Goal: Transaction & Acquisition: Purchase product/service

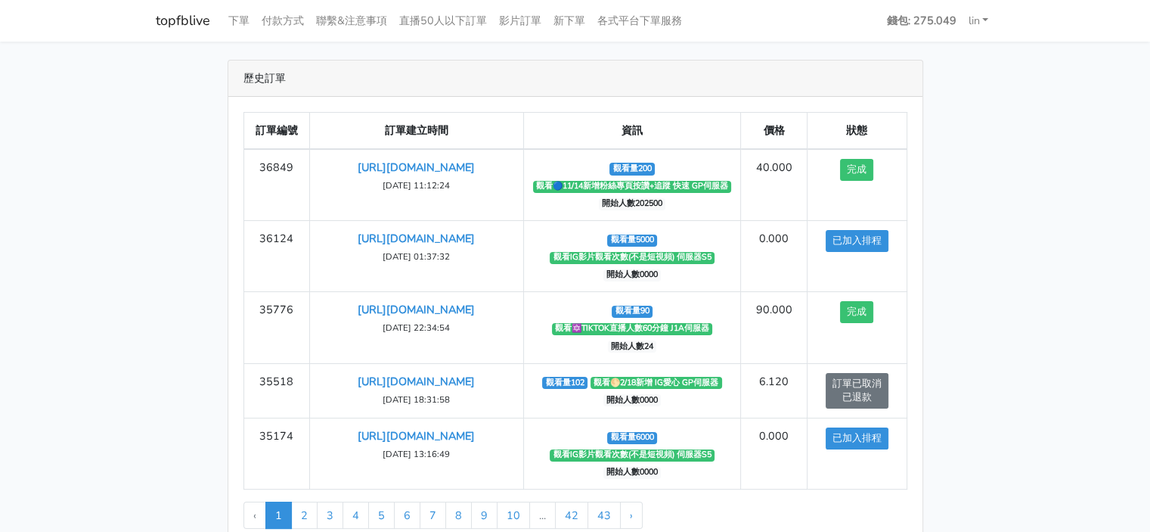
click at [187, 17] on link "topfblive" at bounding box center [183, 20] width 54 height 29
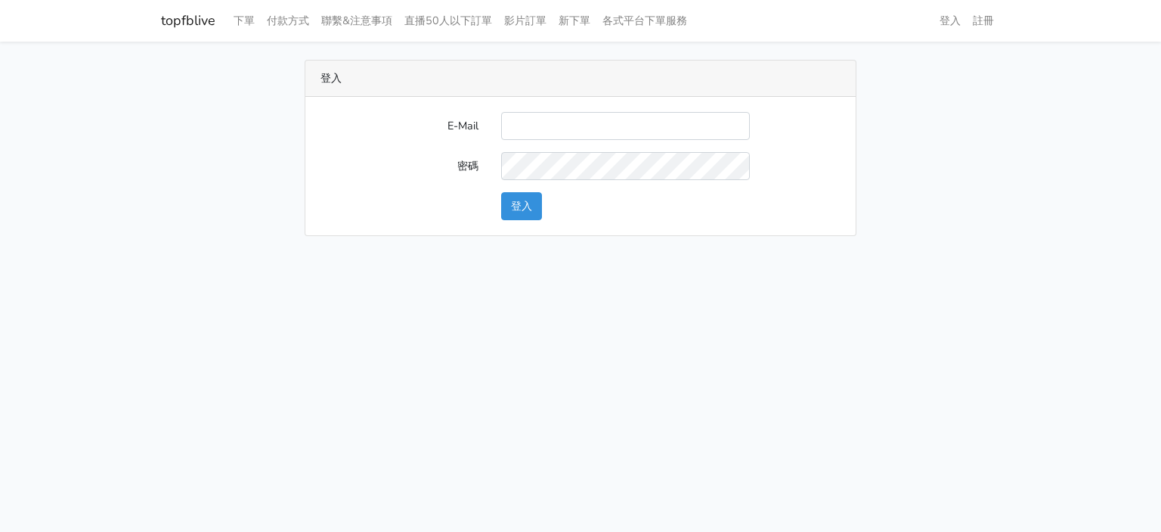
drag, startPoint x: 0, startPoint y: 0, endPoint x: 545, endPoint y: 123, distance: 558.9
click at [545, 123] on input "E-Mail" at bounding box center [625, 126] width 249 height 28
type input "gyboy2233@gmail.com"
drag, startPoint x: 209, startPoint y: 29, endPoint x: 222, endPoint y: 26, distance: 13.2
click at [222, 26] on nav "topfblive 下單 付款方式 聯繫&注意事項 直播50人以下訂單 影片訂單 新下單 各式平台下單服務 登入 註冊" at bounding box center [580, 21] width 1161 height 42
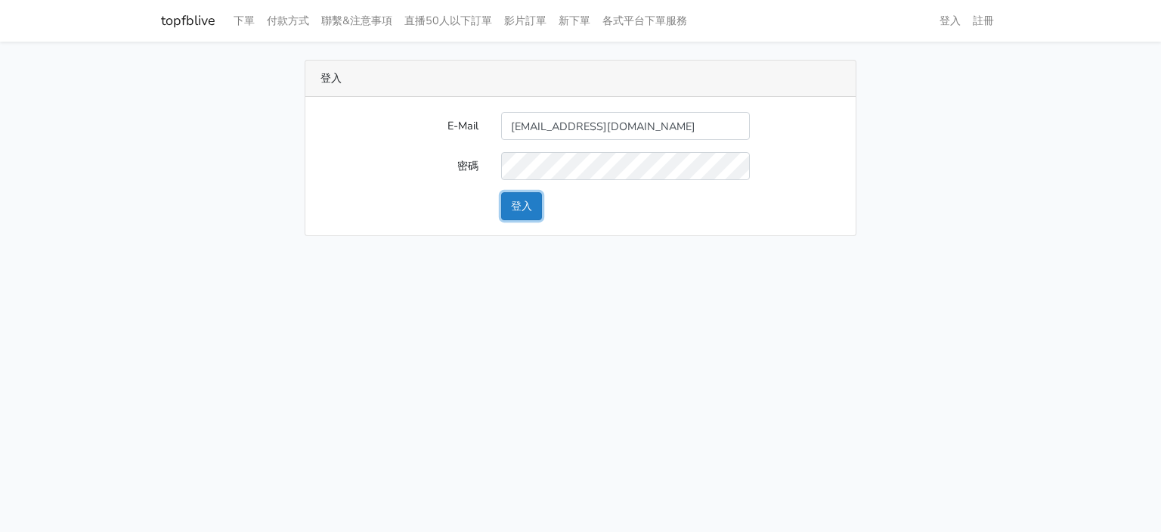
click at [533, 196] on button "登入" at bounding box center [521, 206] width 41 height 28
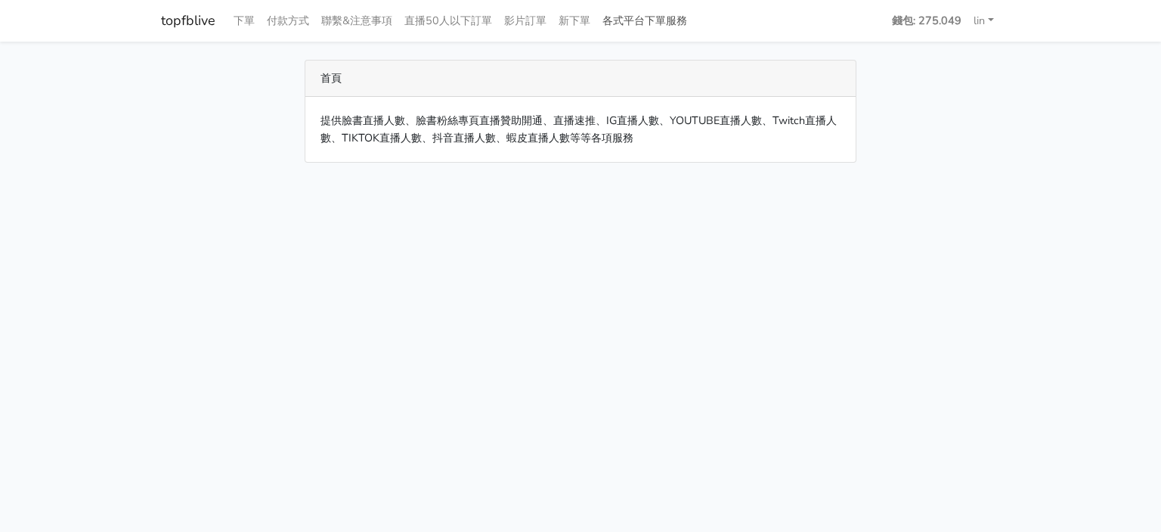
click at [652, 23] on link "各式平台下單服務" at bounding box center [645, 20] width 97 height 29
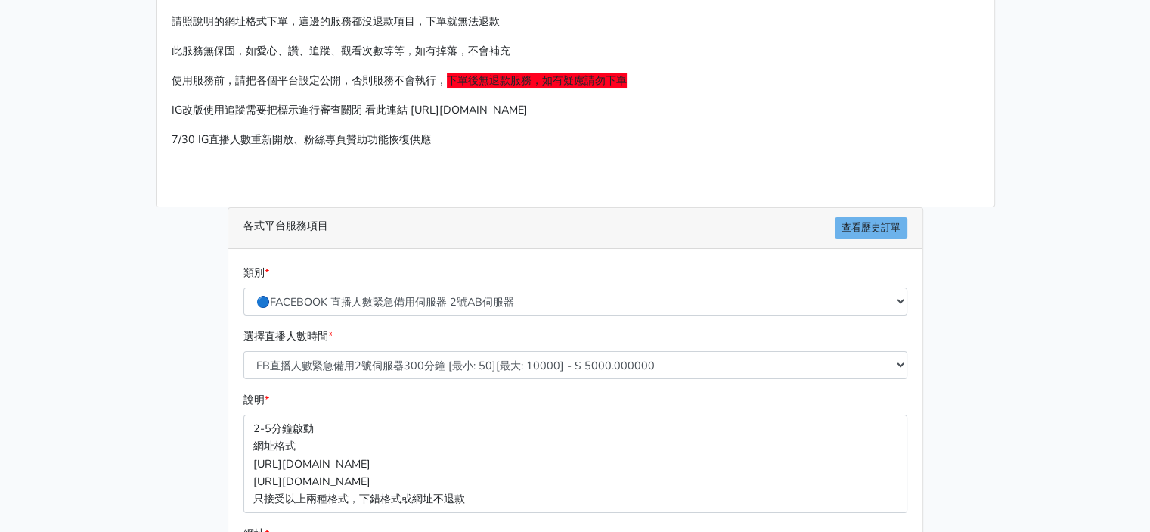
scroll to position [151, 0]
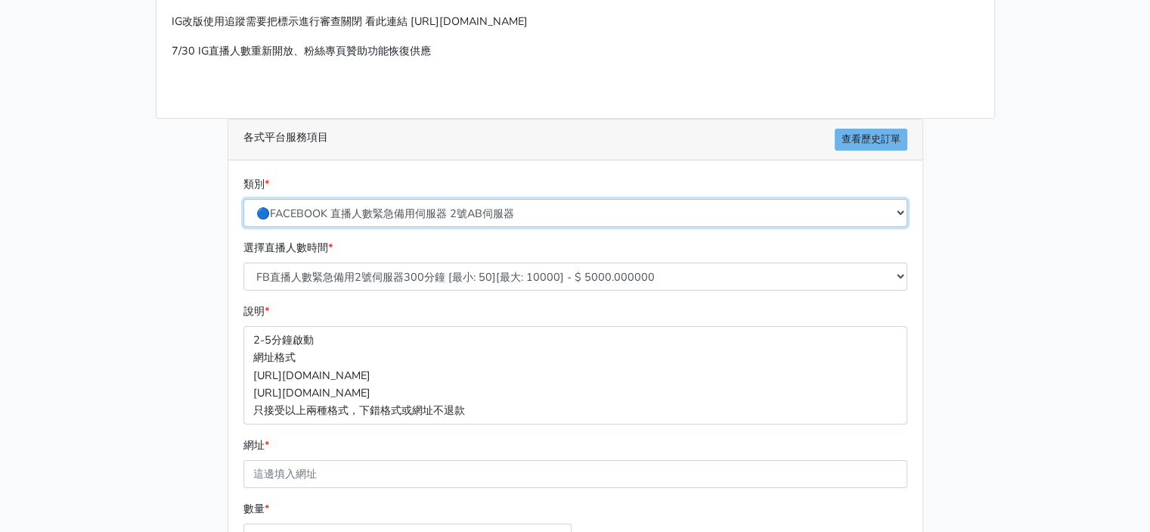
click at [520, 218] on select "🔵FACEBOOK 直播人數緊急備用伺服器 2號AB伺服器 🔵FACEBOOK 網軍專用貼文留言 安全保密 🔵FACEBOOK 直播人數緊急備用伺服器 J1 …" at bounding box center [575, 213] width 664 height 28
click at [243, 199] on select "🔵FACEBOOK 直播人數緊急備用伺服器 2號AB伺服器 🔵FACEBOOK 網軍專用貼文留言 安全保密 🔵FACEBOOK 直播人數緊急備用伺服器 J1 …" at bounding box center [575, 213] width 664 height 28
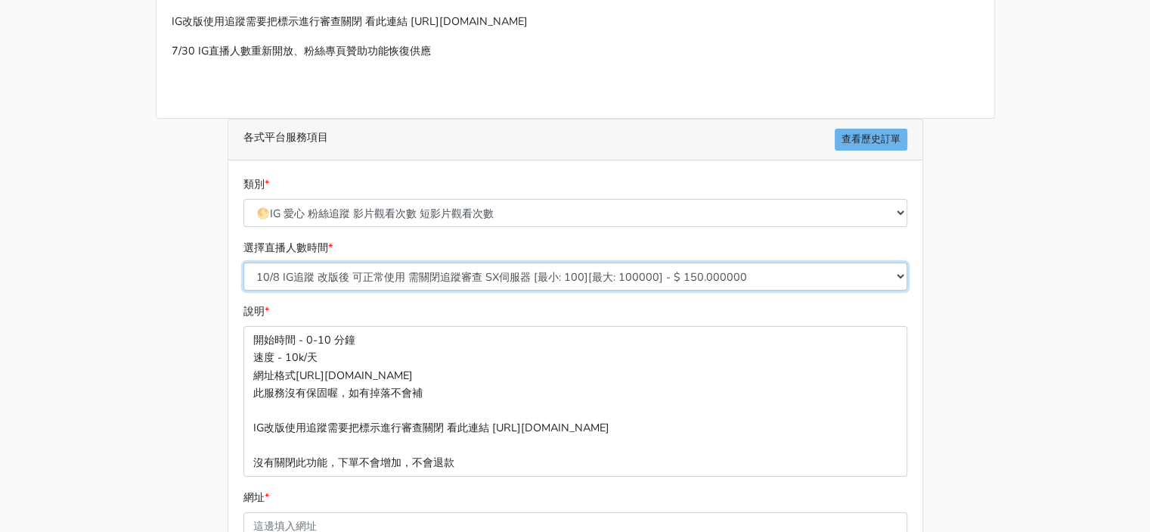
click at [466, 282] on select "10/8 IG追蹤 改版後 可正常使用 需關閉追蹤審查 SX伺服器 [最小: 100][最大: 100000] - $ 150.000000 IG貼文留言 J…" at bounding box center [575, 276] width 664 height 28
click at [465, 282] on select "10/8 IG追蹤 改版後 可正常使用 需關閉追蹤審查 SX伺服器 [最小: 100][最大: 100000] - $ 150.000000 IG貼文留言 J…" at bounding box center [575, 276] width 664 height 28
click at [473, 228] on div "類別 * 🔵FACEBOOK 直播人數緊急備用伺服器 2號AB伺服器 🔵FACEBOOK 網軍專用貼文留言 安全保密 🔵FACEBOOK 直播人數緊急備用伺服…" at bounding box center [575, 207] width 671 height 64
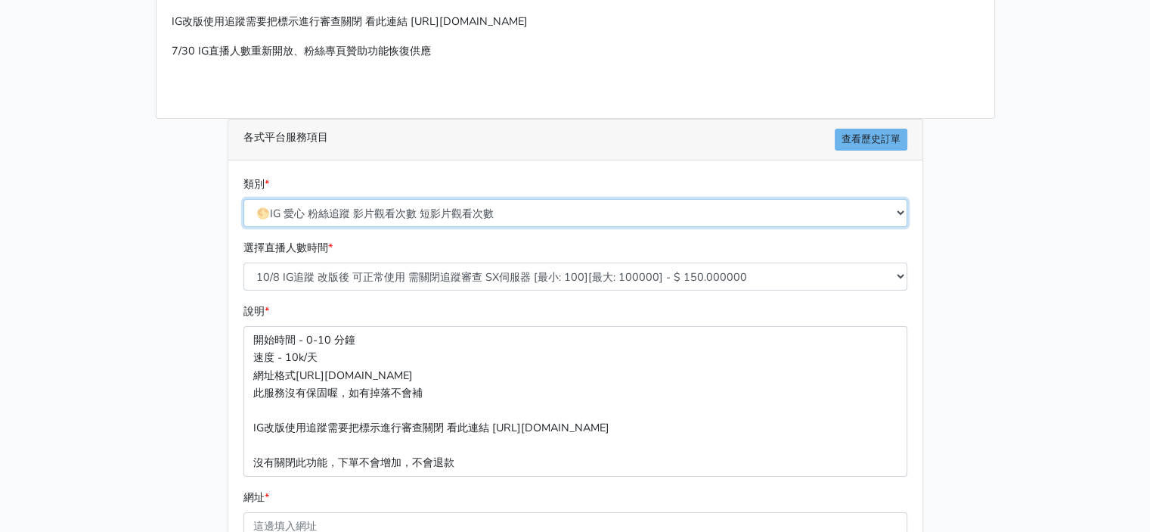
click at [474, 212] on select "🔵FACEBOOK 直播人數緊急備用伺服器 2號AB伺服器 🔵FACEBOOK 網軍專用貼文留言 安全保密 🔵FACEBOOK 直播人數緊急備用伺服器 J1 …" at bounding box center [575, 213] width 664 height 28
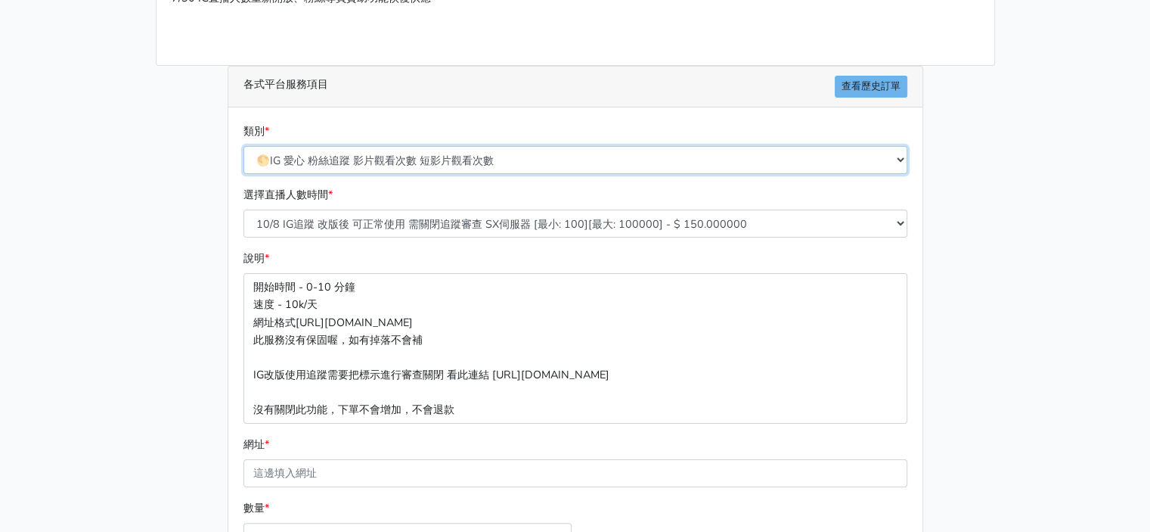
scroll to position [227, 0]
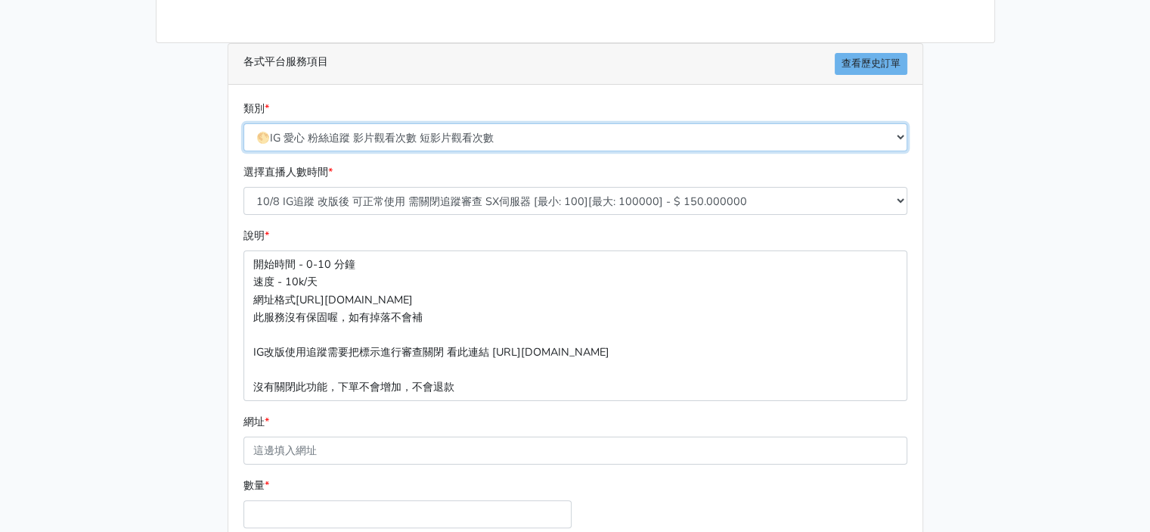
click at [607, 142] on select "🔵FACEBOOK 直播人數緊急備用伺服器 2號AB伺服器 🔵FACEBOOK 網軍專用貼文留言 安全保密 🔵FACEBOOK 直播人數緊急備用伺服器 J1 …" at bounding box center [575, 137] width 664 height 28
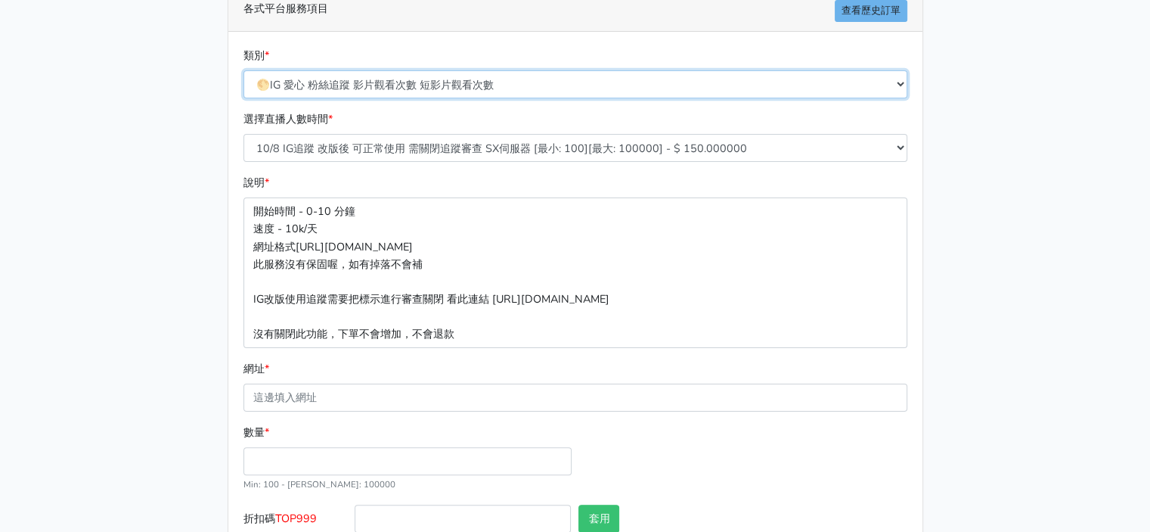
scroll to position [302, 0]
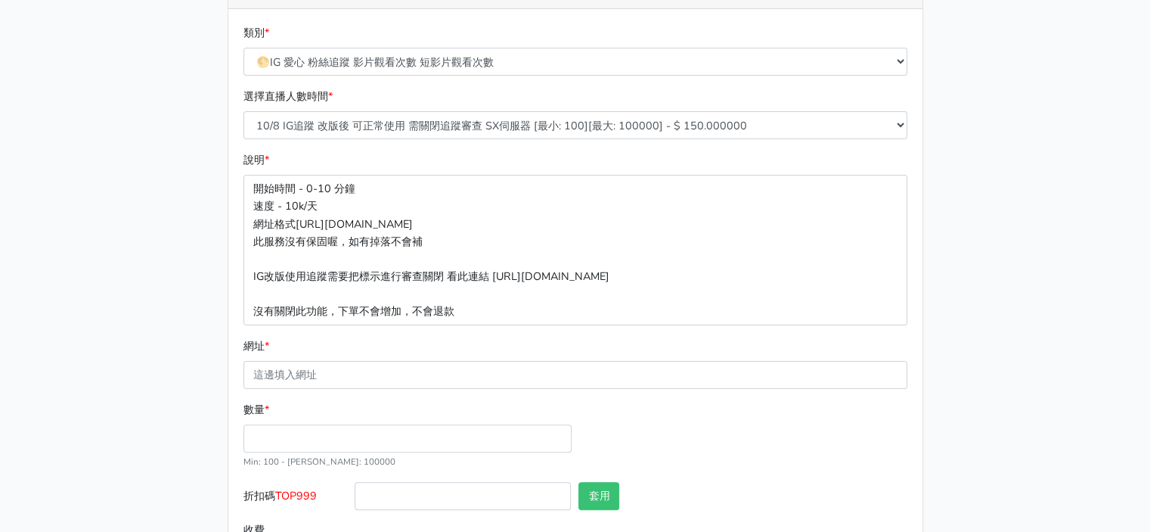
drag, startPoint x: 596, startPoint y: 41, endPoint x: 593, endPoint y: 57, distance: 16.2
click at [596, 42] on div "類別 * 🔵FACEBOOK 直播人數緊急備用伺服器 2號AB伺服器 🔵FACEBOOK 網軍專用貼文留言 安全保密 🔵FACEBOOK 直播人數緊急備用伺服…" at bounding box center [575, 49] width 671 height 51
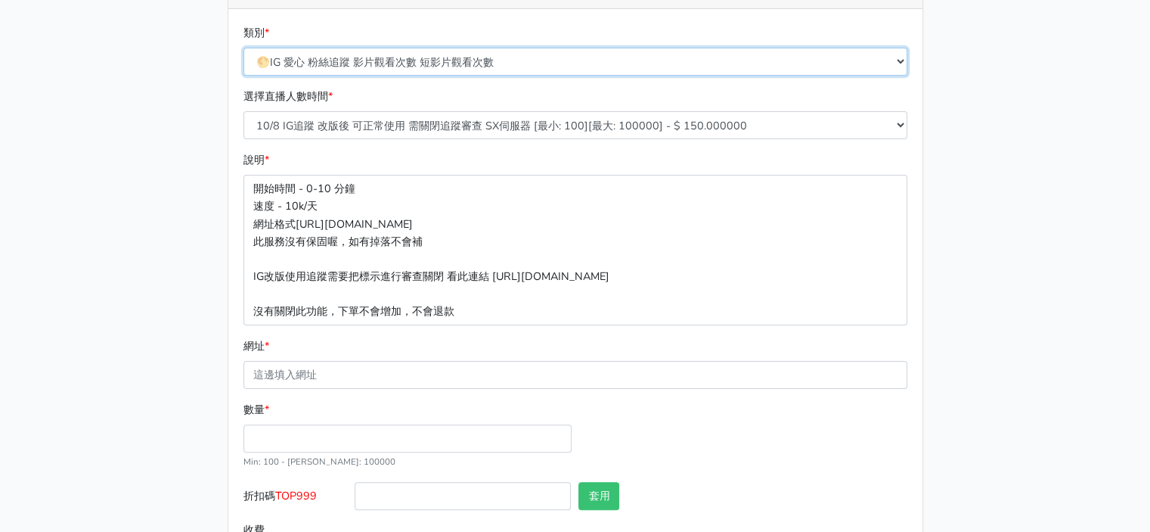
click at [593, 59] on select "🔵FACEBOOK 直播人數緊急備用伺服器 2號AB伺服器 🔵FACEBOOK 網軍專用貼文留言 安全保密 🔵FACEBOOK 直播人數緊急備用伺服器 J1 …" at bounding box center [575, 62] width 664 height 28
click at [243, 62] on select "🔵FACEBOOK 直播人數緊急備用伺服器 2號AB伺服器 🔵FACEBOOK 網軍專用貼文留言 安全保密 🔵FACEBOOK 直播人數緊急備用伺服器 J1 …" at bounding box center [575, 62] width 664 height 28
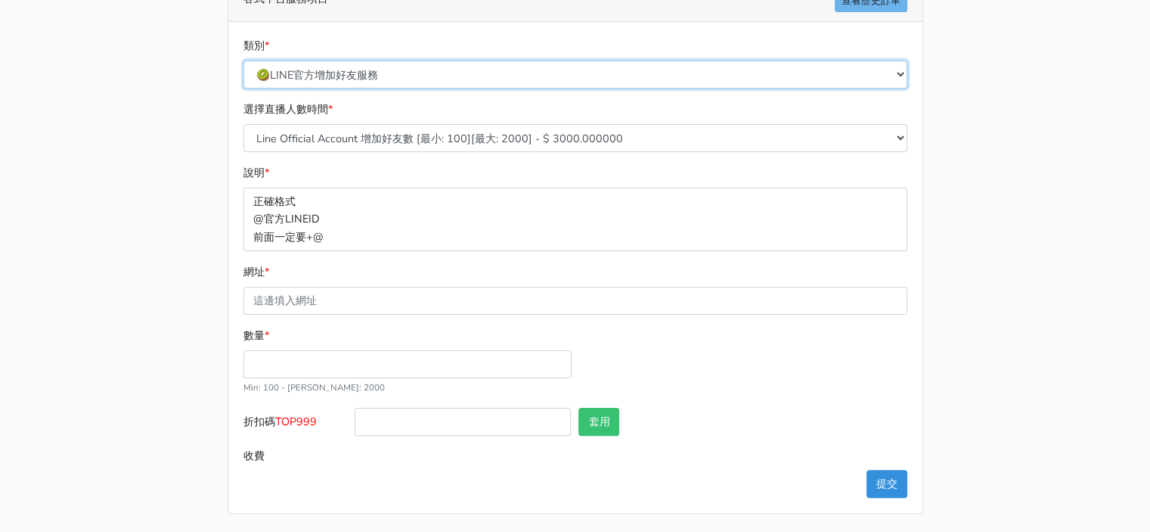
scroll to position [287, 0]
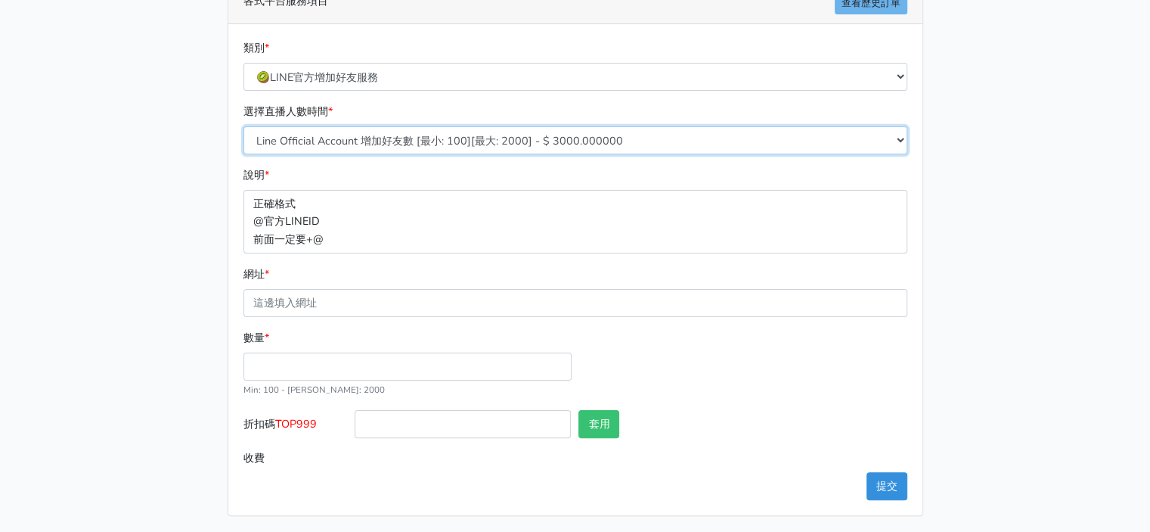
click at [558, 135] on select "Line Official Account 增加好友數 [最小: 100][最大: 2000] - $ 3000.000000" at bounding box center [575, 140] width 664 height 28
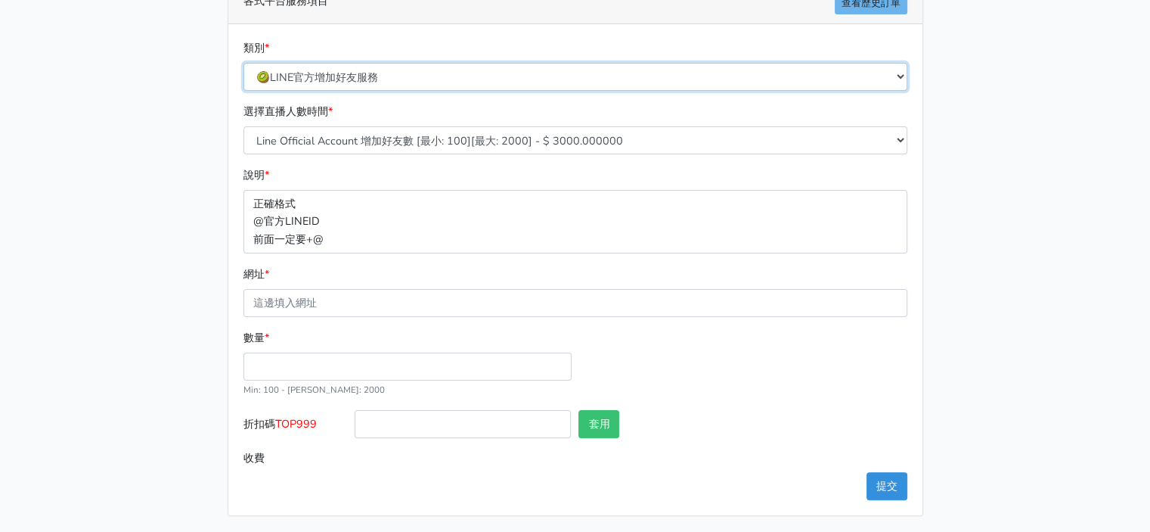
click at [547, 76] on select "🔵FACEBOOK 直播人數緊急備用伺服器 2號AB伺服器 🔵FACEBOOK 網軍專用貼文留言 安全保密 🔵FACEBOOK 直播人數緊急備用伺服器 J1 …" at bounding box center [575, 77] width 664 height 28
select select "3/26熱門平台服務台灣粉絲IG YT FB TIKTOK"
click at [243, 63] on select "🔵FACEBOOK 直播人數緊急備用伺服器 2號AB伺服器 🔵FACEBOOK 網軍專用貼文留言 安全保密 🔵FACEBOOK 直播人數緊急備用伺服器 J1 …" at bounding box center [575, 77] width 664 height 28
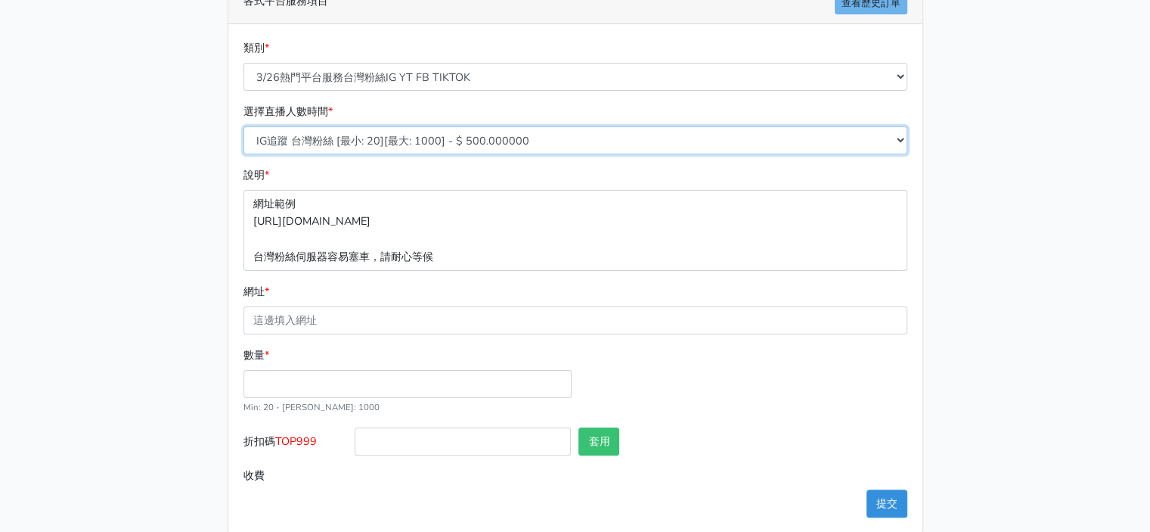
click at [480, 138] on select "IG追蹤 台灣粉絲 [最小: 20][最大: 1000] - $ 500.000000 IG愛心 台灣粉絲 [最小: 20][最大: 1000] - $ 35…" at bounding box center [575, 140] width 664 height 28
click at [243, 126] on select "IG追蹤 台灣粉絲 [最小: 20][最大: 1000] - $ 500.000000 IG愛心 台灣粉絲 [最小: 20][最大: 1000] - $ 35…" at bounding box center [575, 140] width 664 height 28
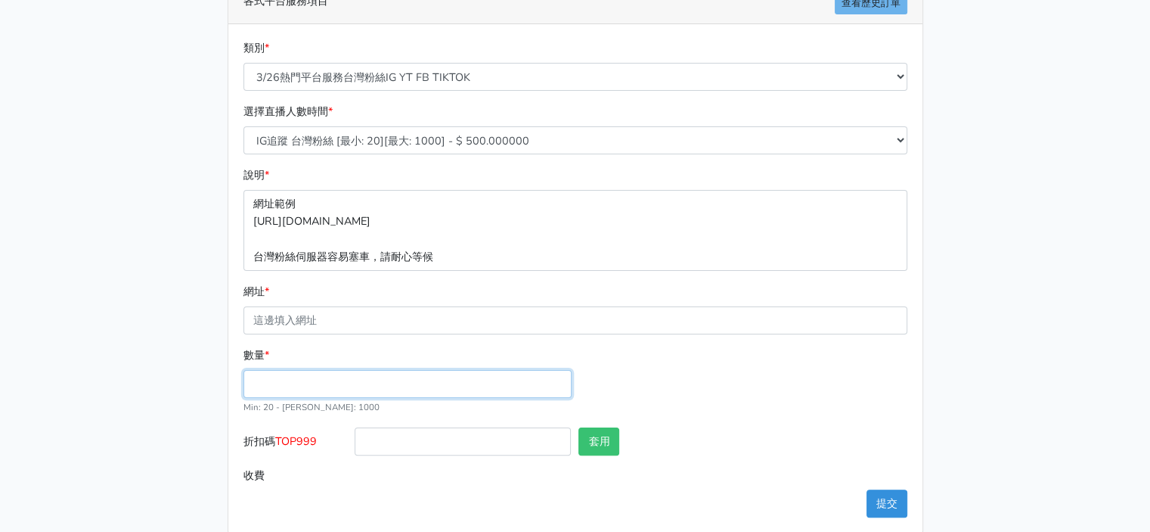
click at [345, 383] on input "數量 *" at bounding box center [407, 384] width 328 height 28
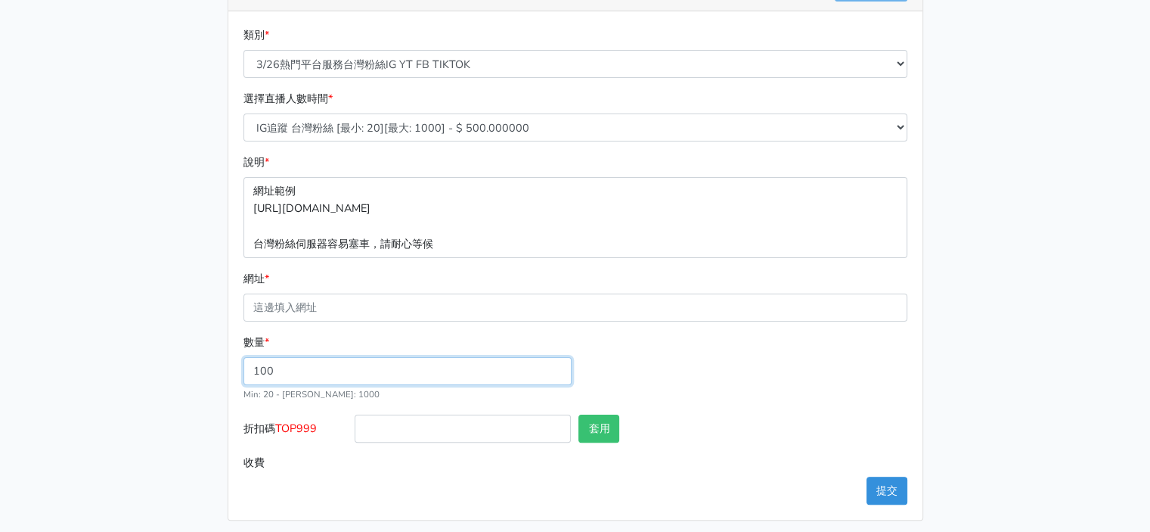
scroll to position [305, 0]
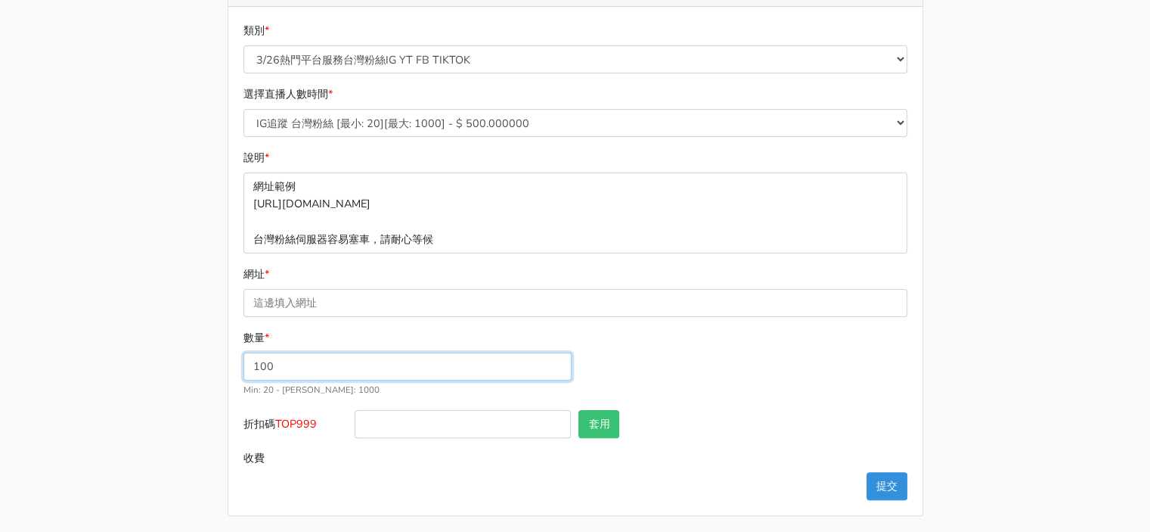
type input "100"
type input "50.000"
click at [662, 325] on form "類別 * 🔵FACEBOOK 直播人數緊急備用伺服器 2號AB伺服器 🔵FACEBOOK 網軍專用貼文留言 安全保密 🔵FACEBOOK 直播人數緊急備用伺服…" at bounding box center [575, 247] width 664 height 450
drag, startPoint x: 312, startPoint y: 363, endPoint x: 119, endPoint y: 355, distance: 193.0
click at [121, 356] on main "請照說明的網址格式下單，這邊的服務都沒退款項目，下單就無法退款 此服務無保固，如愛心、讚、追蹤、觀看次數等等，如有掉落，不會補充 使用服務前，請把各個平台設定…" at bounding box center [575, 135] width 1150 height 797
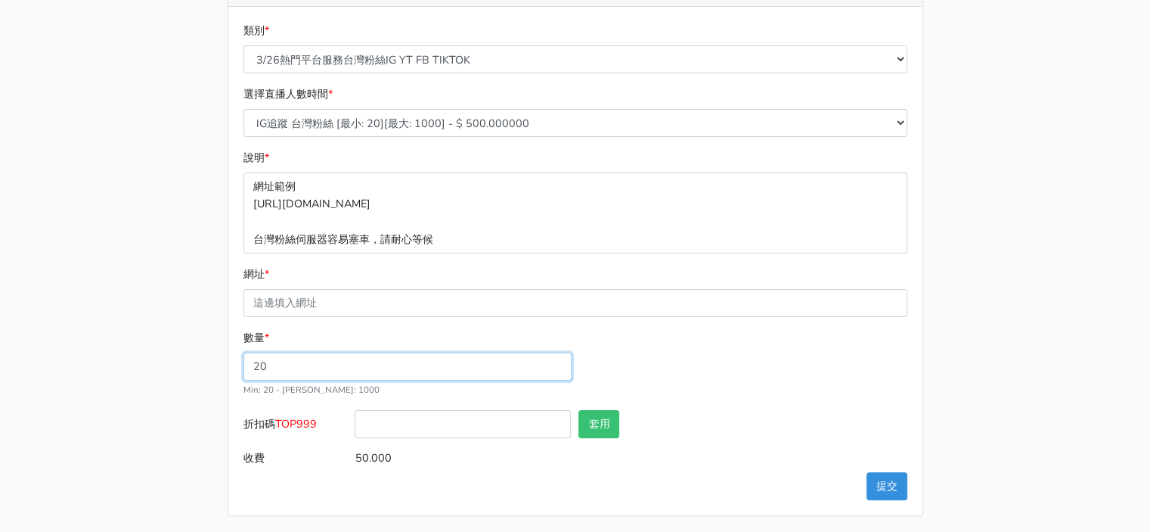
type input "20"
type input "10.000"
click at [755, 377] on div "數量 * 20 Min: 20 - Max: 1000" at bounding box center [575, 369] width 671 height 81
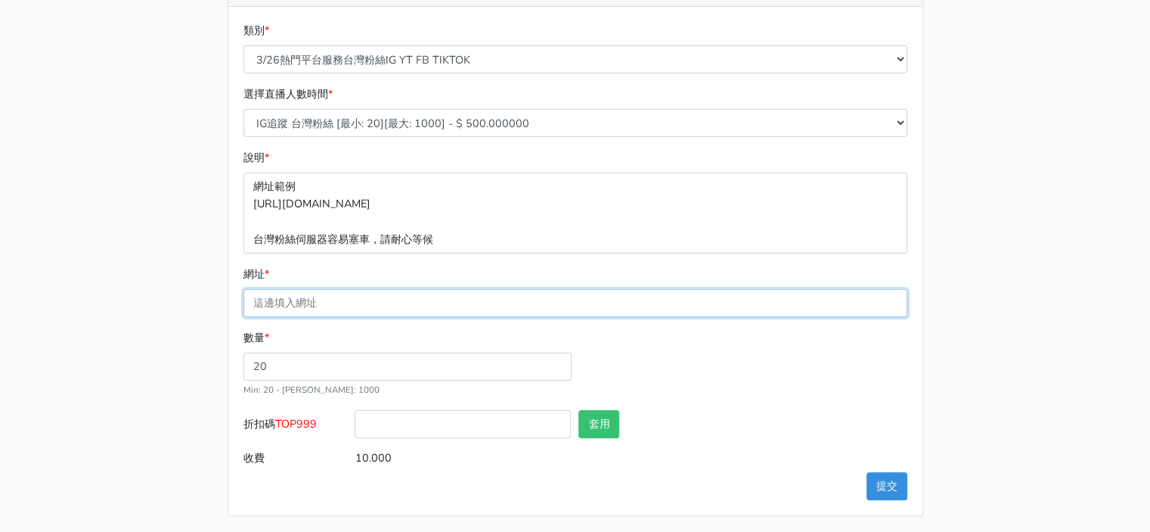
click at [308, 309] on input "網址 *" at bounding box center [575, 303] width 664 height 28
paste input "[URL][DOMAIN_NAME]"
type input "[URL][DOMAIN_NAME]"
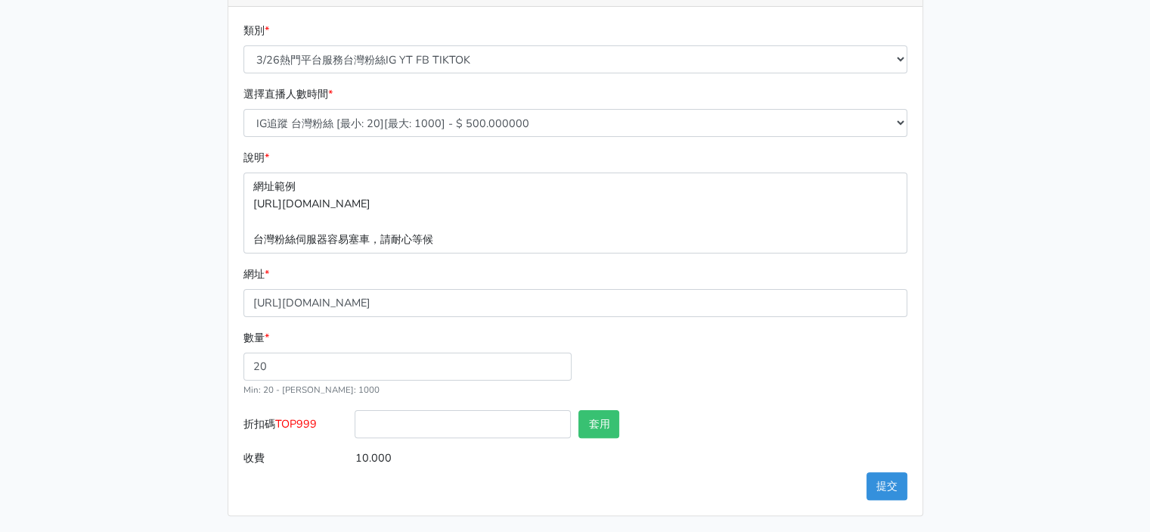
click at [82, 333] on main "請照說明的網址格式下單，這邊的服務都沒退款項目，下單就無法退款 此服務無保固，如愛心、讚、追蹤、觀看次數等等，如有掉落，不會補充 使用服務前，請把各個平台設定…" at bounding box center [575, 135] width 1150 height 797
click at [384, 418] on input "折扣碼 TOP999" at bounding box center [463, 424] width 216 height 28
type input "TOP999"
click at [596, 420] on button "套用" at bounding box center [598, 424] width 41 height 28
type input "套用失敗"
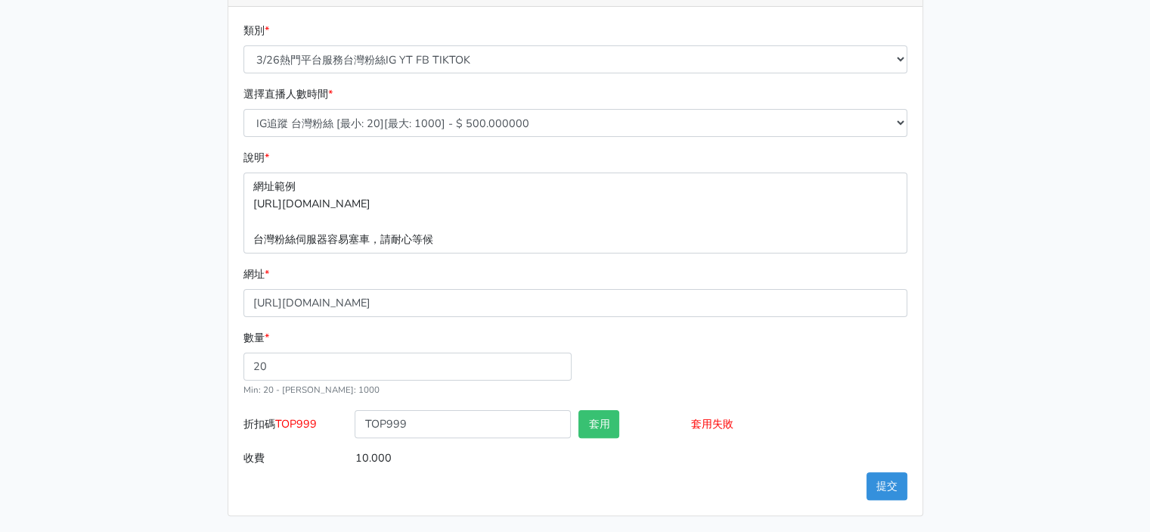
click at [688, 454] on input "10.000" at bounding box center [631, 458] width 552 height 28
click at [949, 321] on div "請照說明的網址格式下單，這邊的服務都沒退款項目，下單就無法退款 此服務無保固，如愛心、讚、追蹤、觀看次數等等，如有掉落，不會補充 使用服務前，請把各個平台設定…" at bounding box center [575, 135] width 862 height 761
click at [894, 480] on button "提交" at bounding box center [887, 486] width 41 height 28
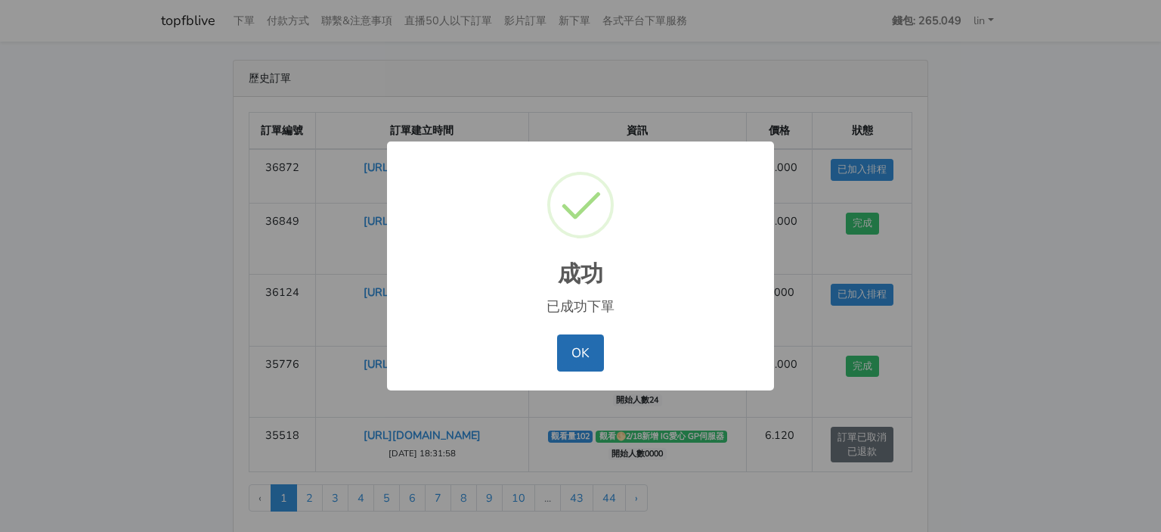
click at [582, 337] on button "OK" at bounding box center [580, 352] width 46 height 36
